Goal: Check status

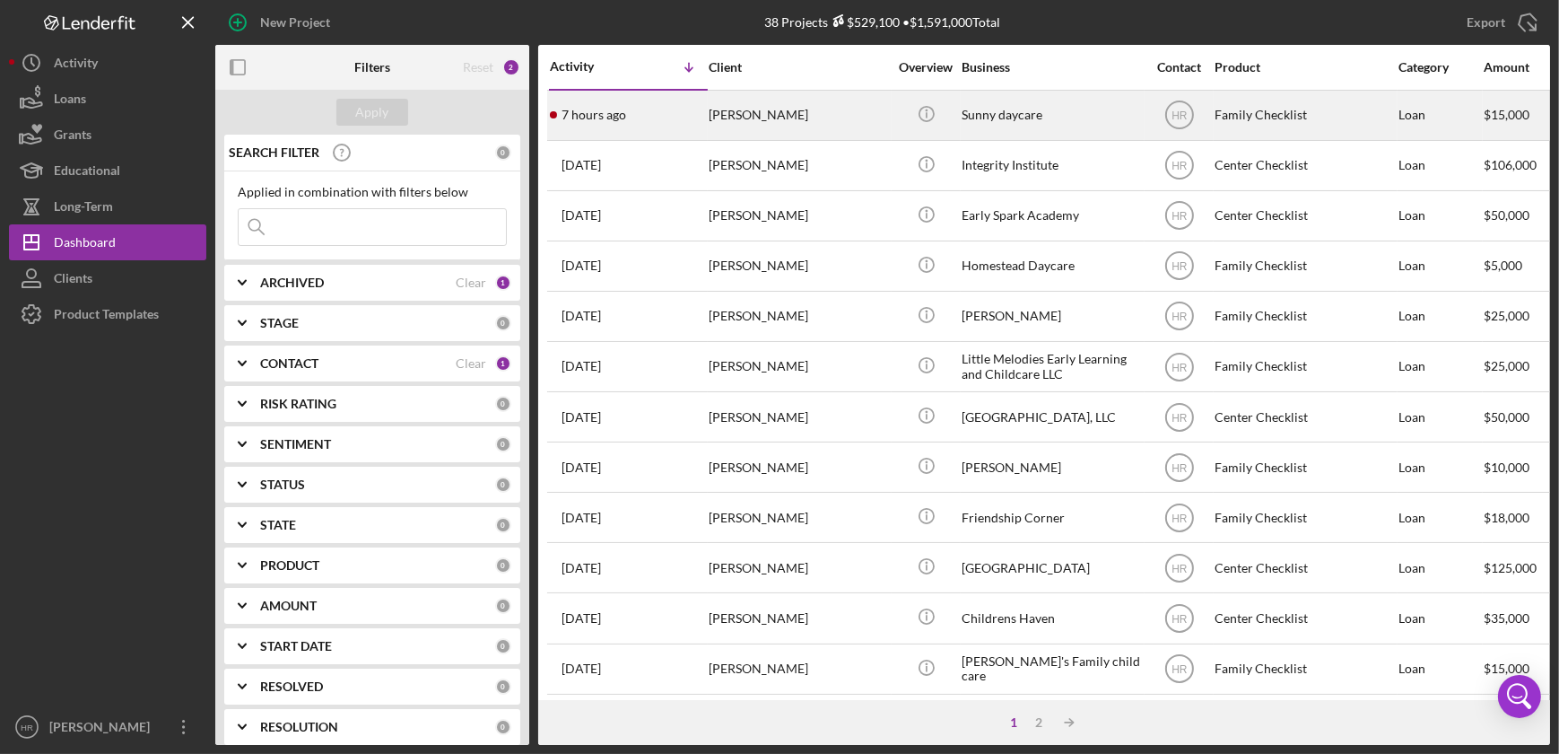
click at [1054, 109] on div "Sunny daycare" at bounding box center [1051, 116] width 179 height 48
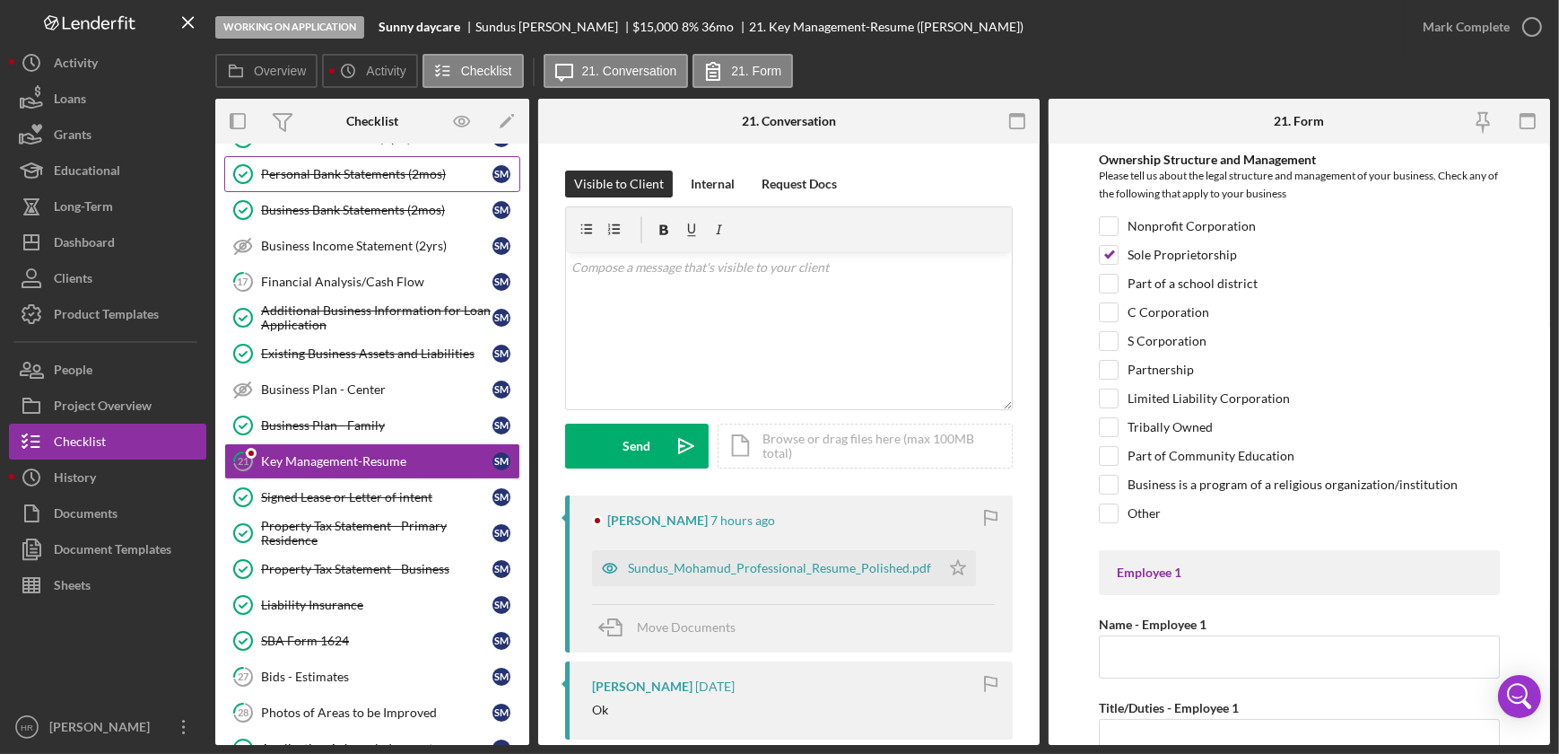
scroll to position [231, 0]
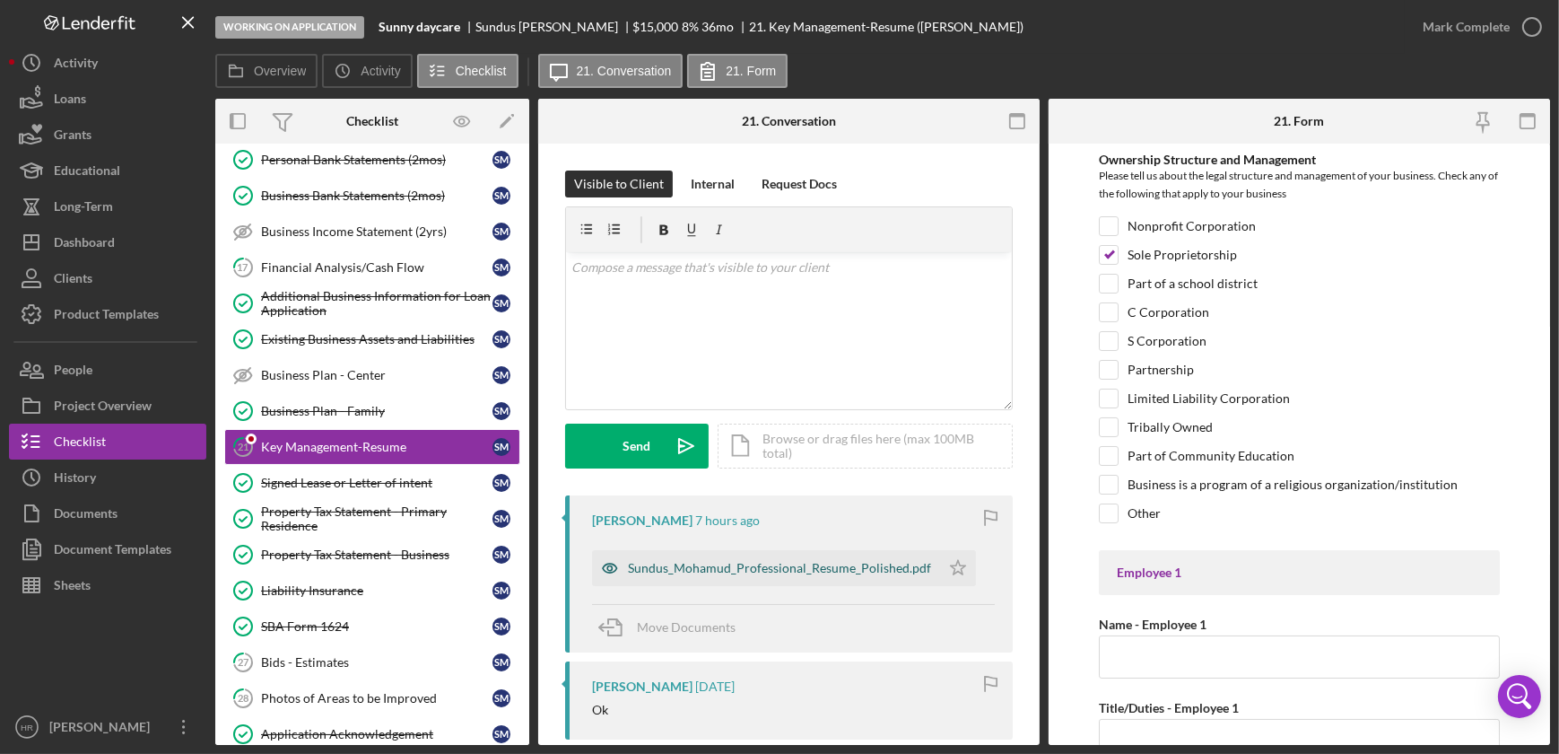
click at [719, 568] on div "Sundus_Mohamud_Professional_Resume_Polished.pdf" at bounding box center [779, 568] width 303 height 14
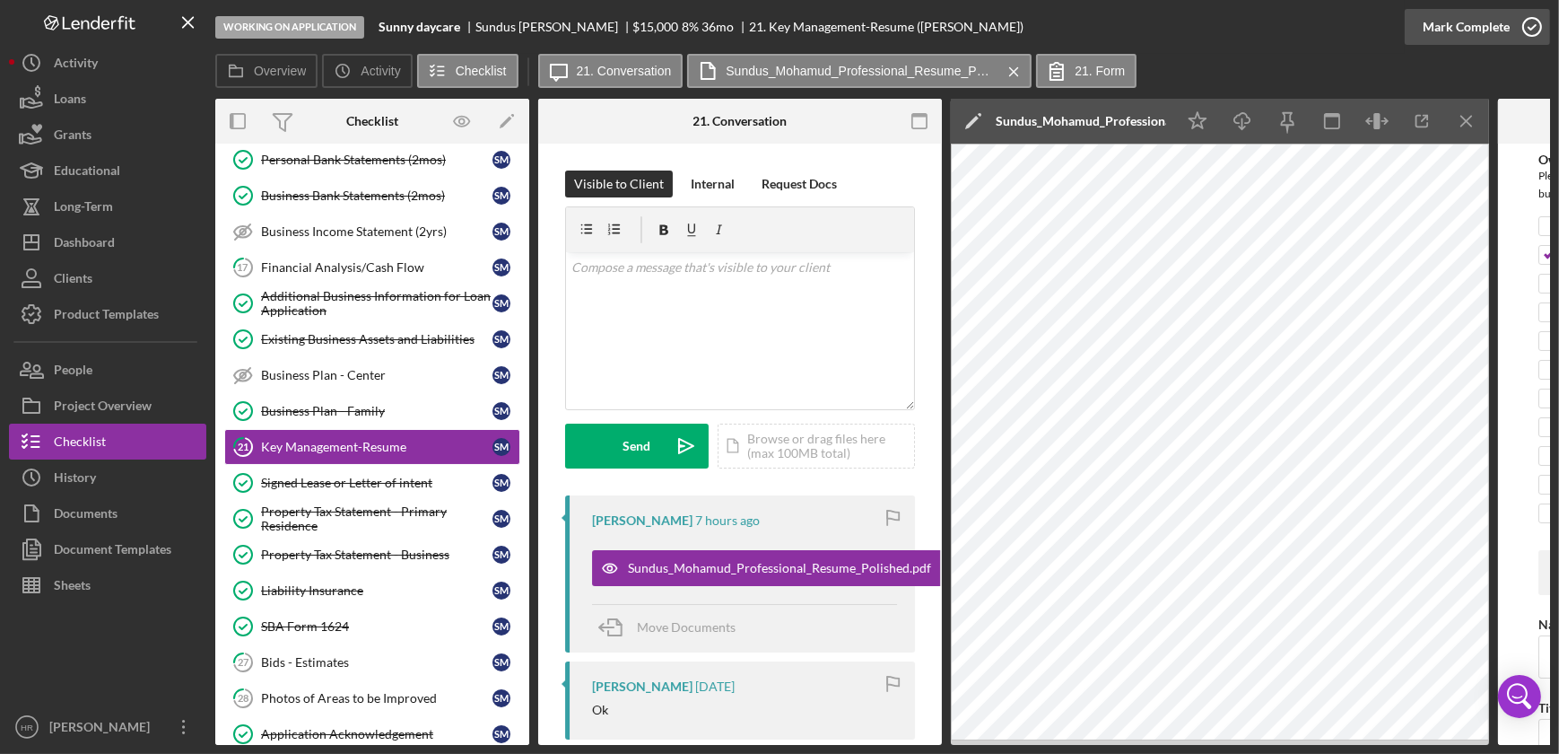
click at [1534, 31] on icon "button" at bounding box center [1532, 26] width 45 height 45
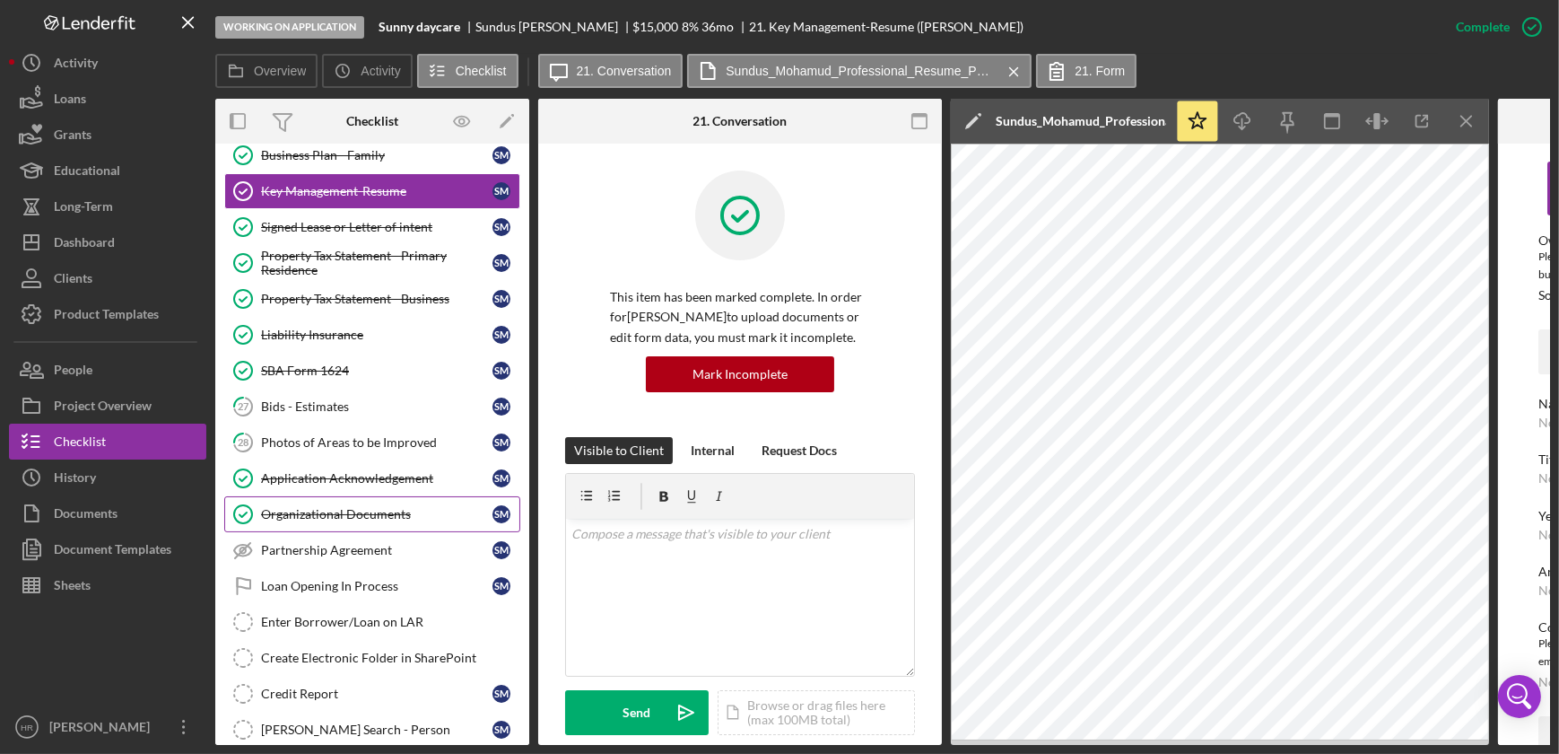
scroll to position [489, 0]
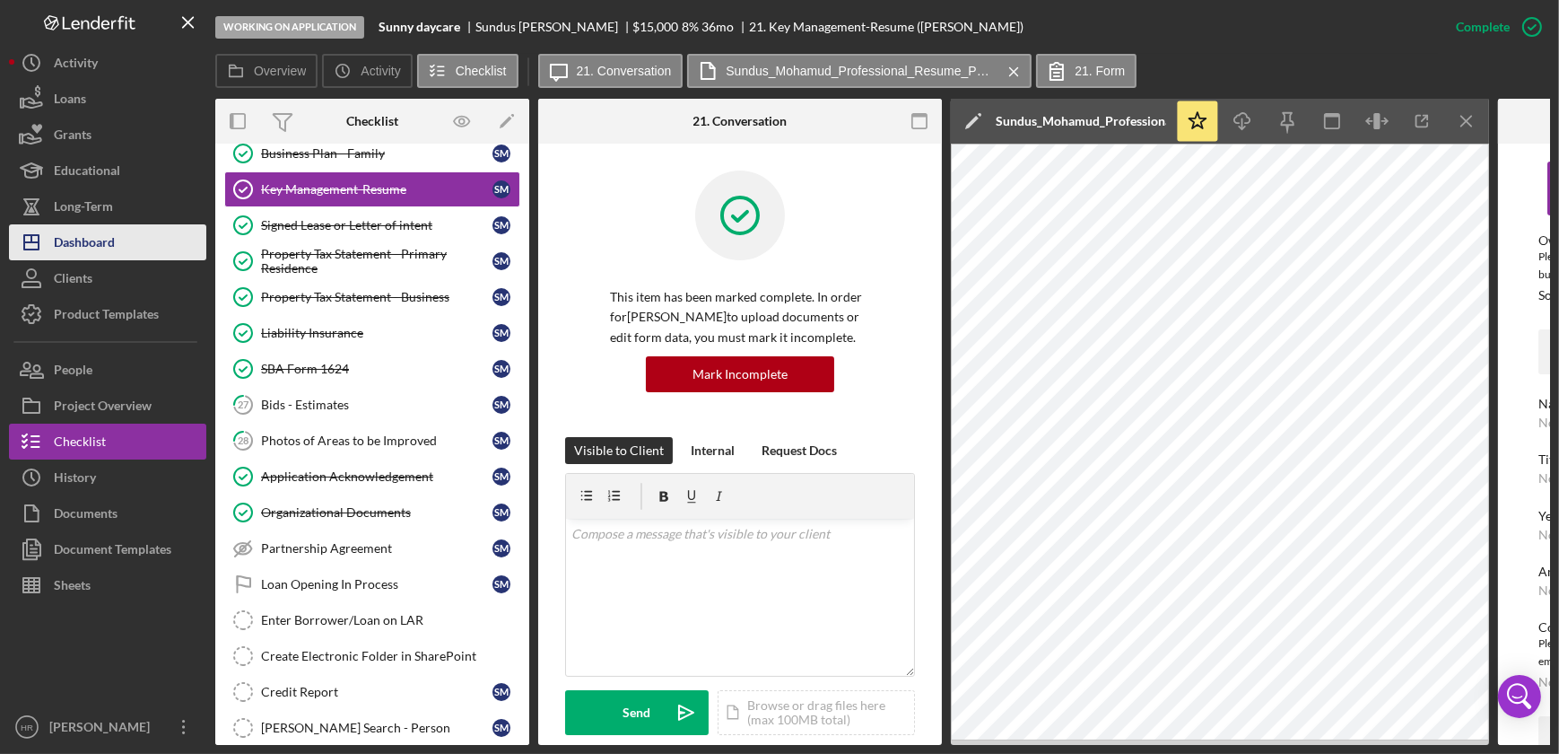
click at [91, 240] on div "Dashboard" at bounding box center [84, 244] width 61 height 40
